Goal: Task Accomplishment & Management: Complete application form

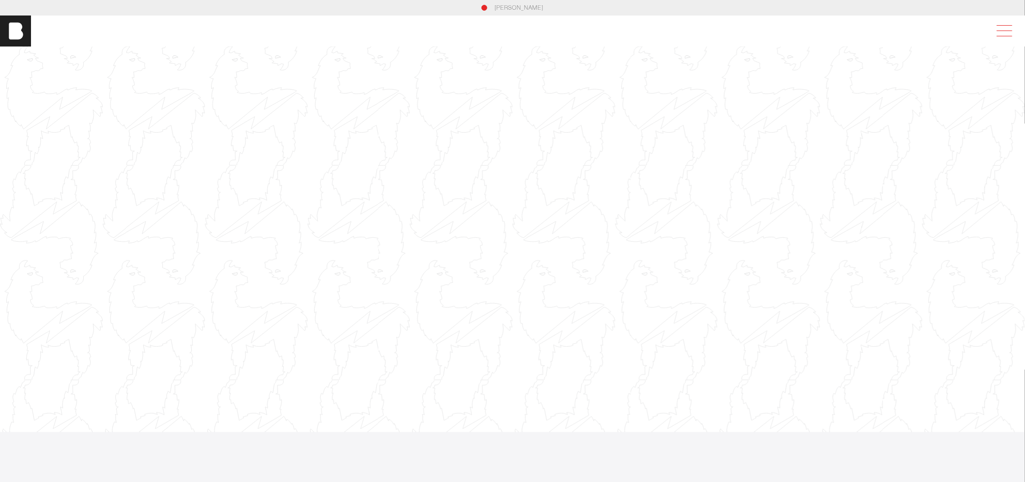
click at [1004, 25] on span at bounding box center [1003, 30] width 22 height 17
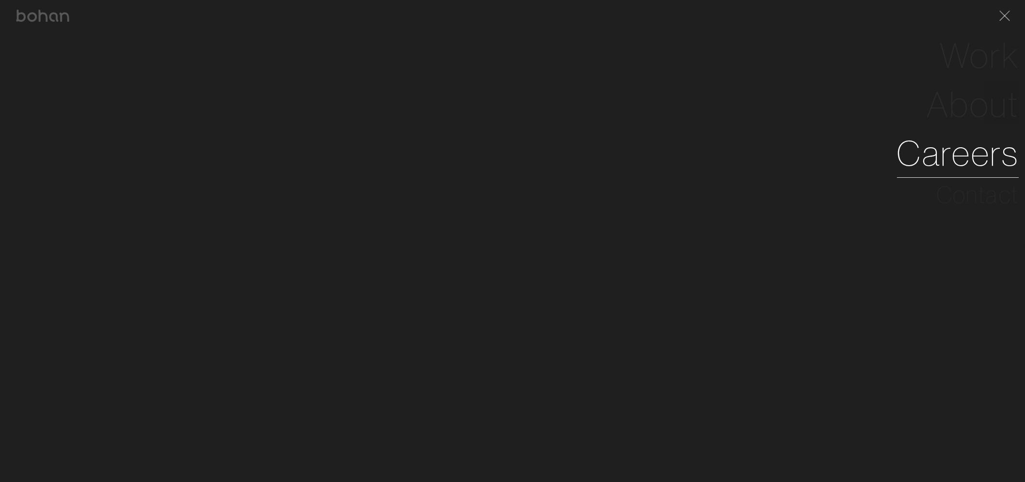
click at [967, 137] on link "Careers" at bounding box center [958, 153] width 122 height 49
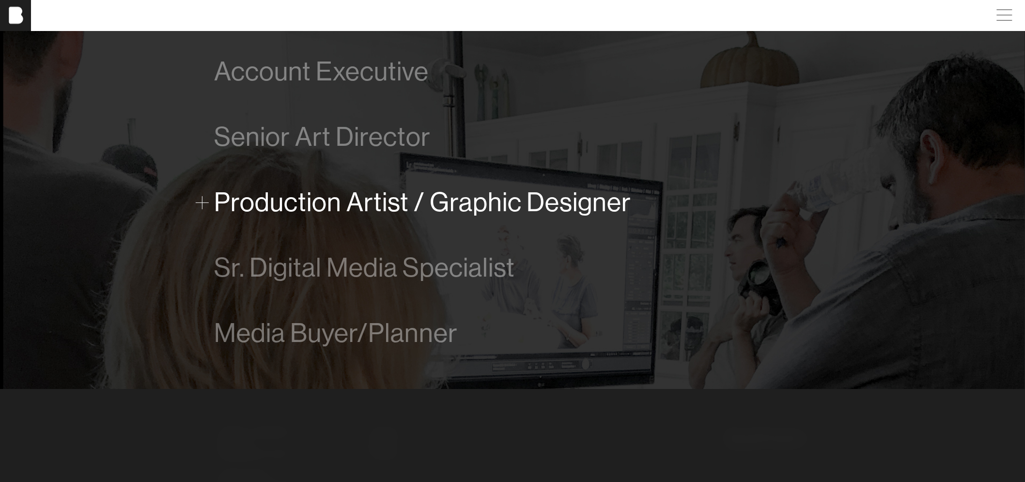
scroll to position [718, 0]
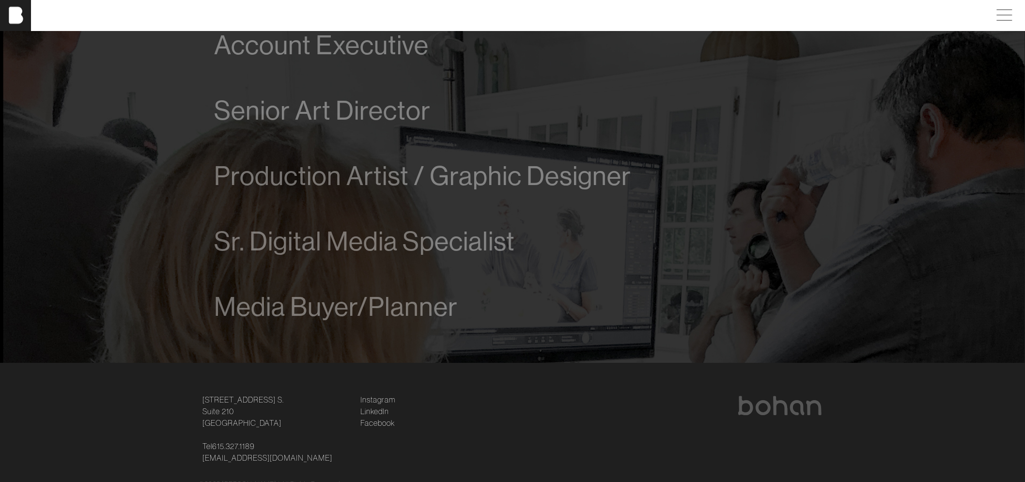
click at [210, 307] on div "Account Executive We are looking for a driven and talented process-oriented lea…" at bounding box center [513, 176] width 628 height 327
click at [201, 305] on span at bounding box center [202, 307] width 13 height 13
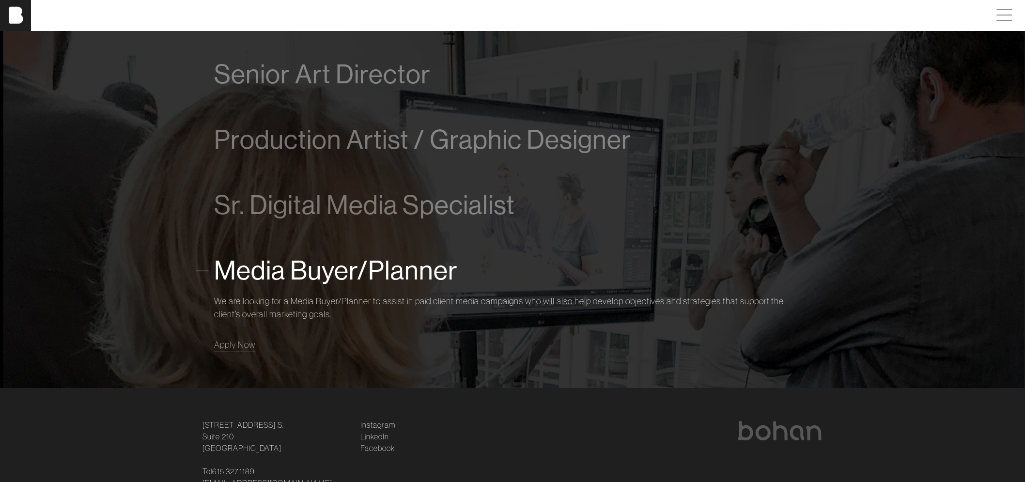
scroll to position [756, 0]
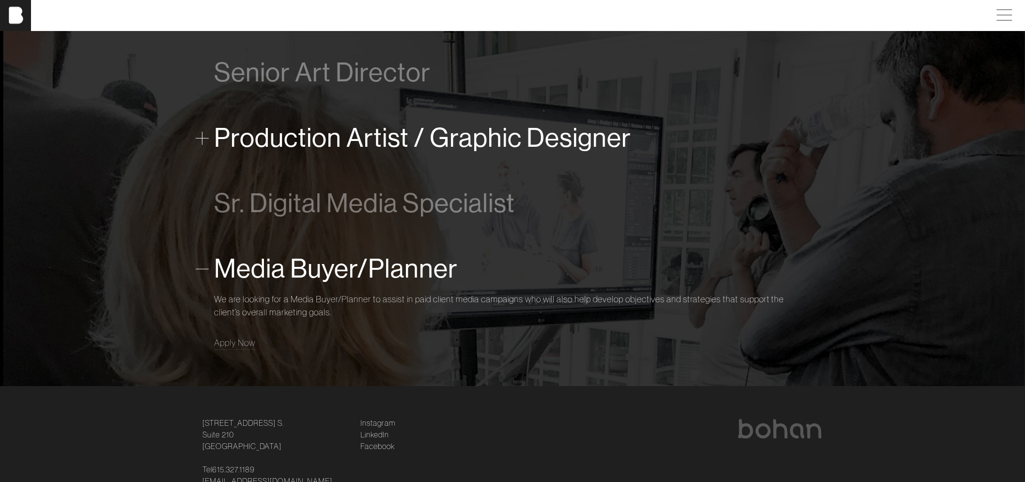
click at [206, 136] on span at bounding box center [202, 138] width 13 height 13
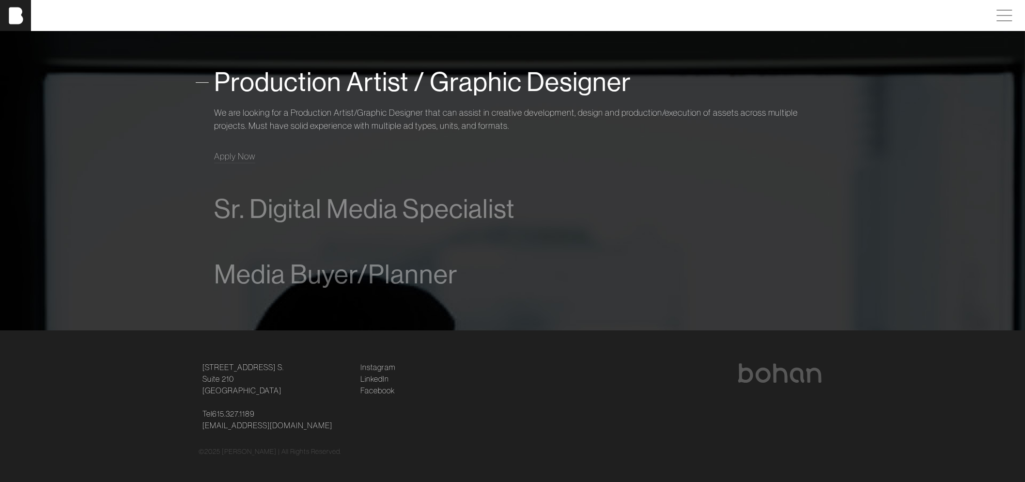
scroll to position [817, 0]
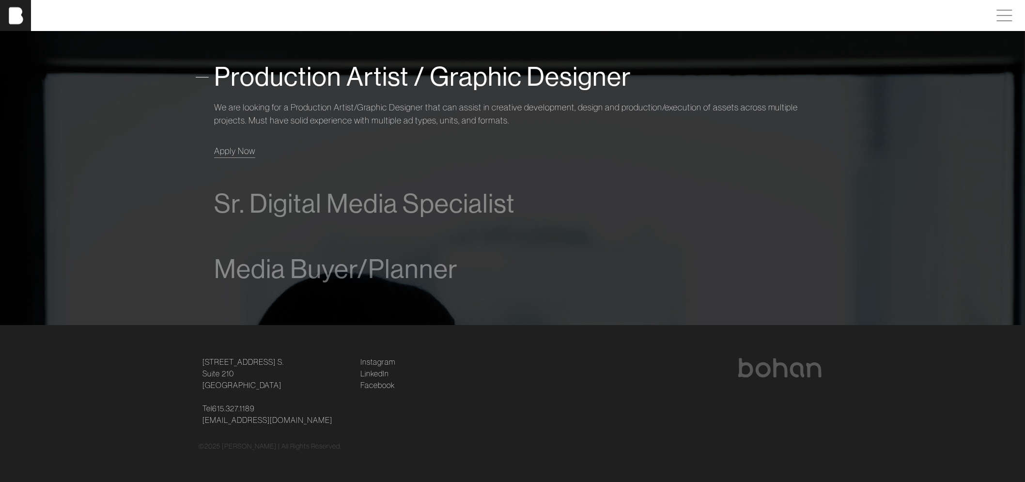
click at [236, 153] on span "Apply Now" at bounding box center [234, 150] width 41 height 11
click at [221, 158] on div "Production Artist / Graphic Designer We are looking for a Production Artist/Gra…" at bounding box center [512, 107] width 597 height 127
click at [228, 151] on span "Apply Now" at bounding box center [234, 150] width 41 height 11
click at [378, 88] on span "Production Artist / Graphic Designer" at bounding box center [422, 77] width 417 height 30
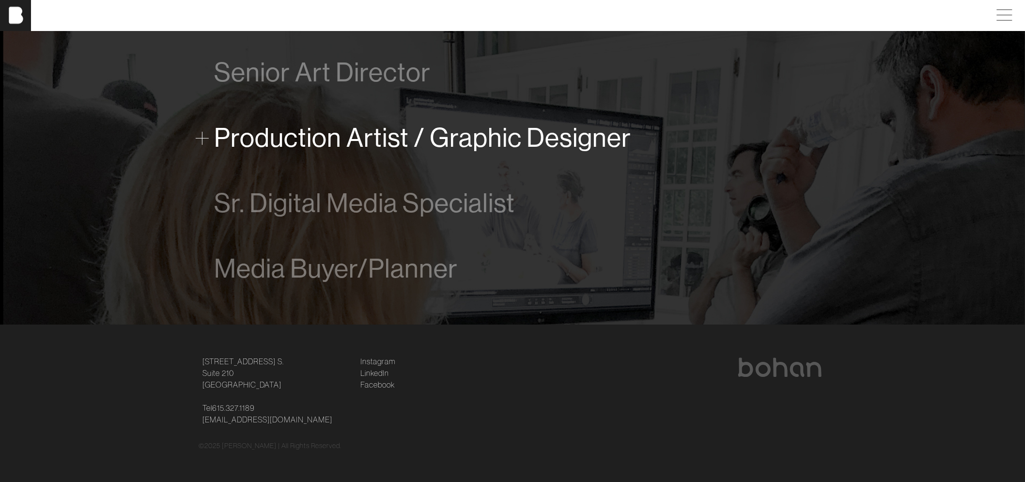
click at [341, 134] on span "Production Artist / Graphic Designer" at bounding box center [422, 139] width 417 height 30
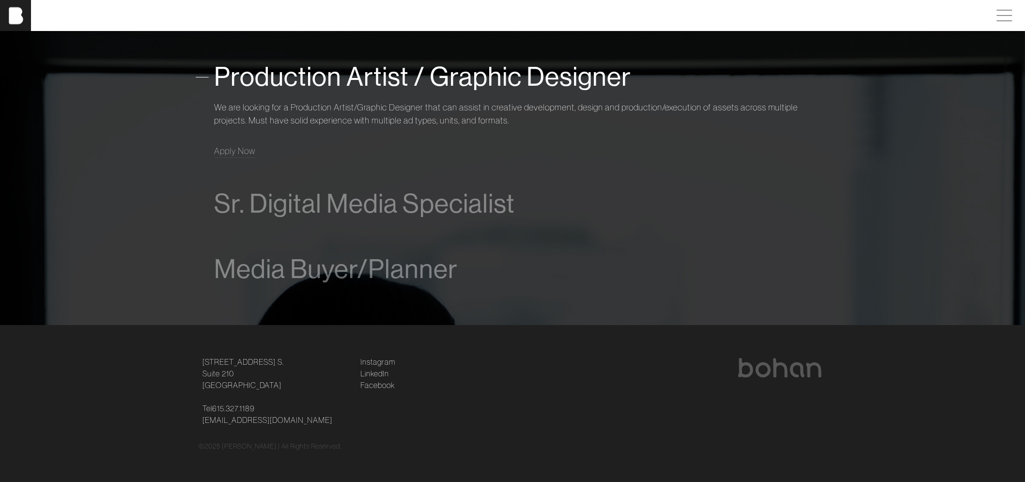
scroll to position [638, 0]
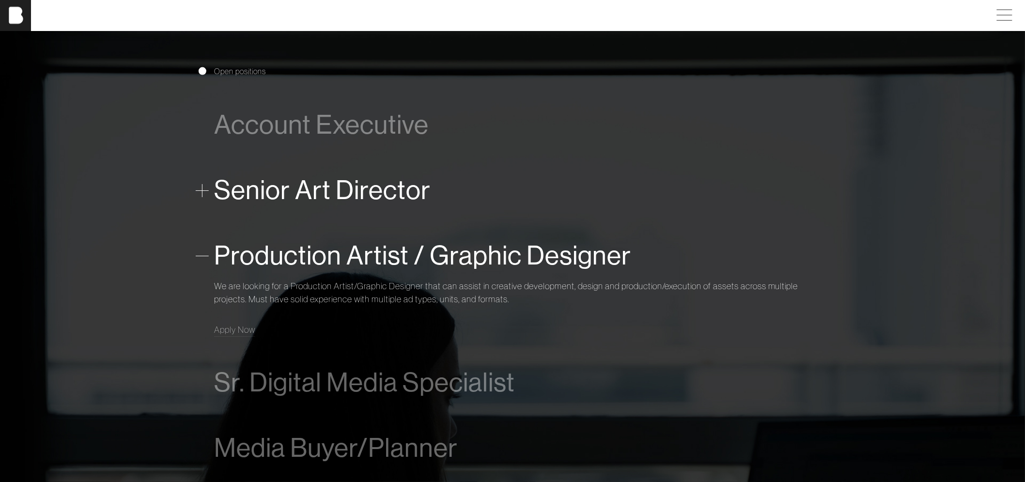
click at [222, 187] on span "Senior Art Director" at bounding box center [322, 191] width 217 height 30
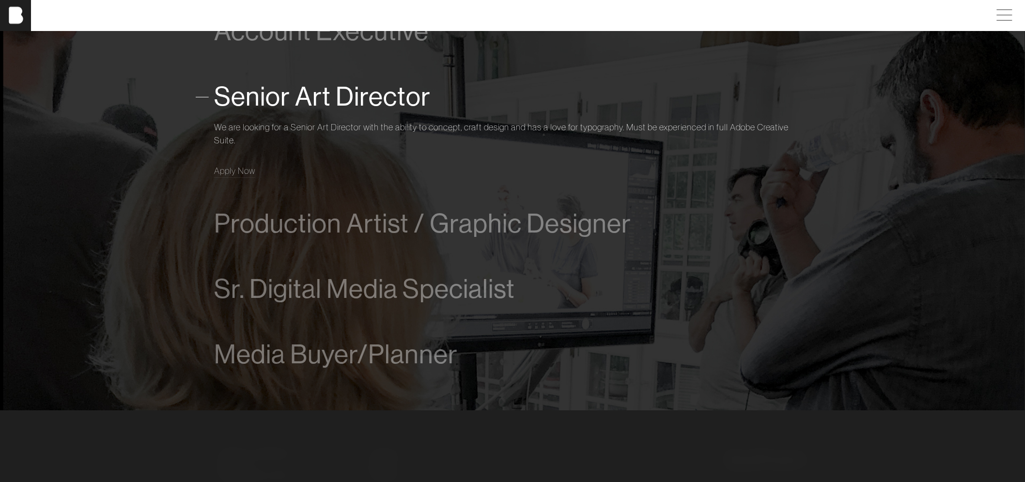
scroll to position [753, 0]
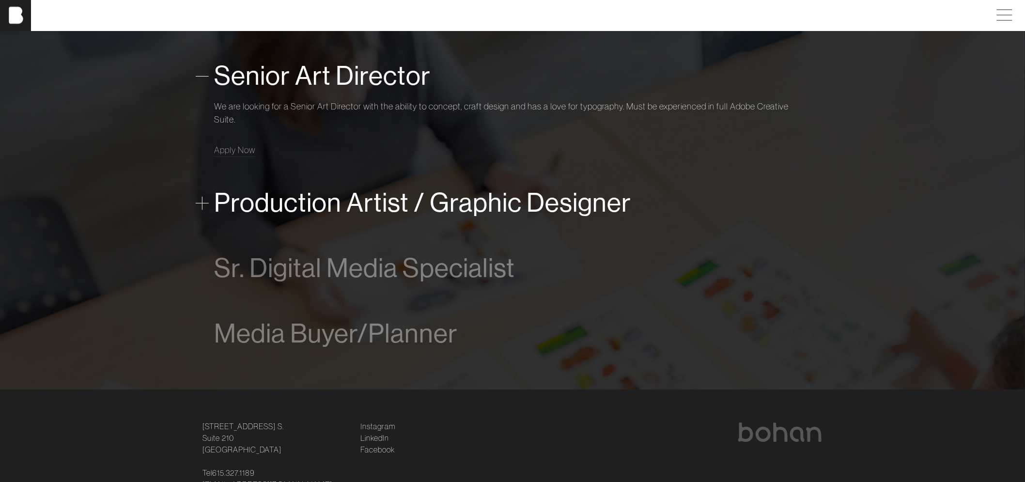
click at [221, 195] on span "Production Artist / Graphic Designer" at bounding box center [422, 203] width 417 height 30
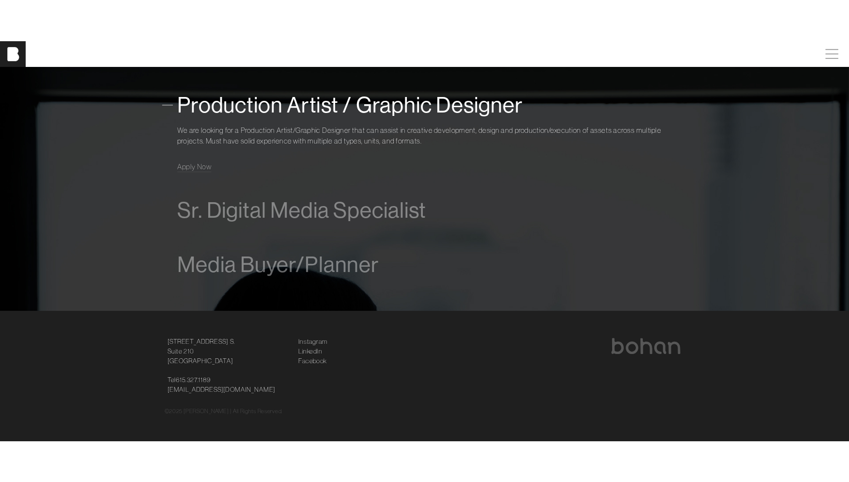
scroll to position [745, 0]
